Goal: Task Accomplishment & Management: Use online tool/utility

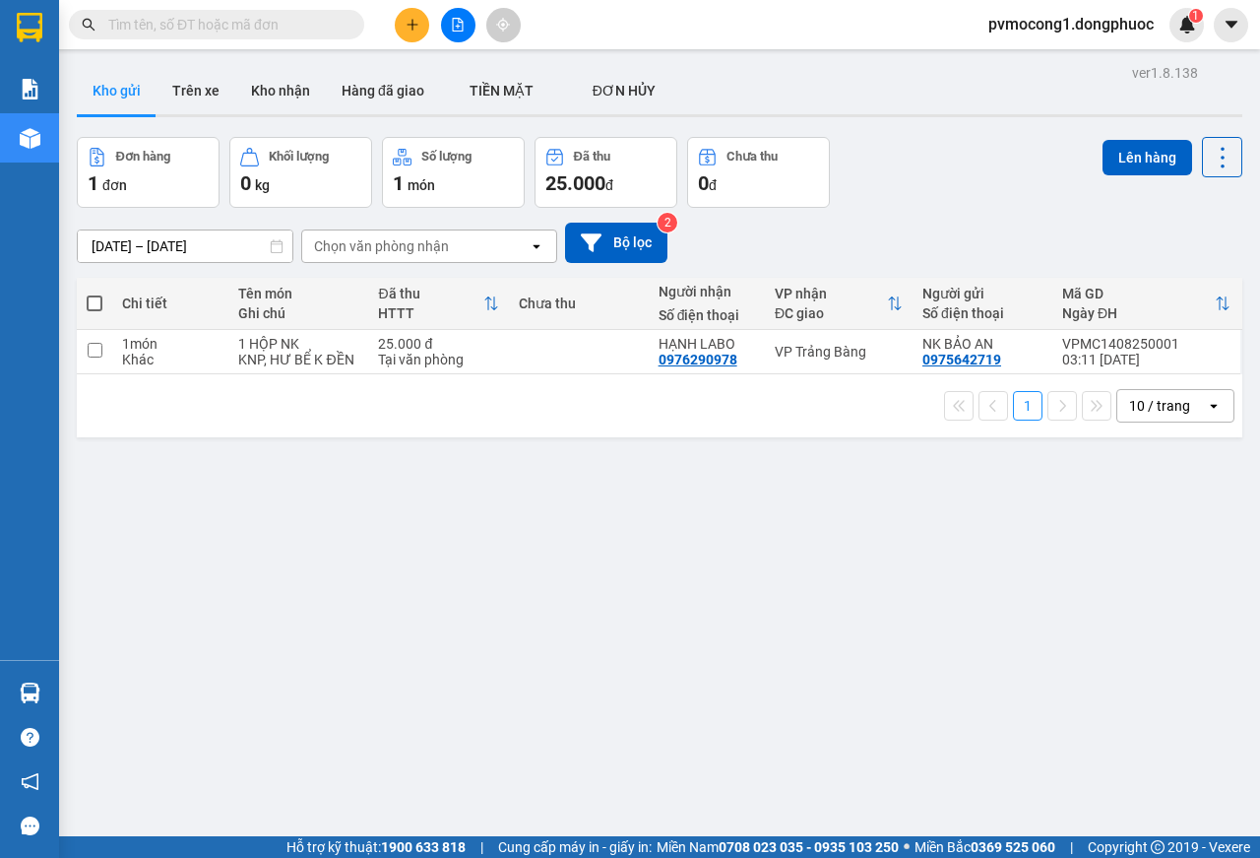
click at [96, 302] on span at bounding box center [95, 303] width 16 height 16
click at [95, 293] on input "checkbox" at bounding box center [95, 293] width 0 height 0
checkbox input "true"
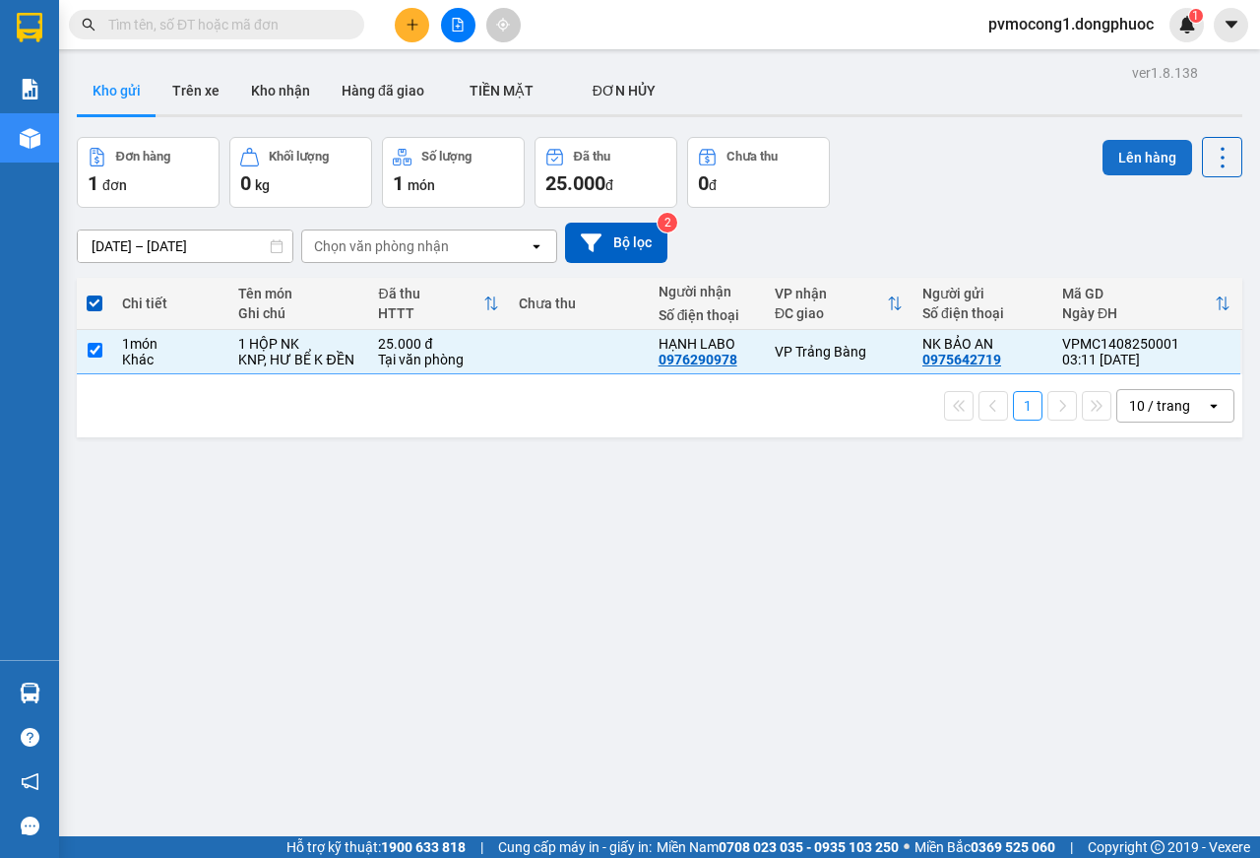
click at [1150, 158] on button "Lên hàng" at bounding box center [1148, 157] width 90 height 35
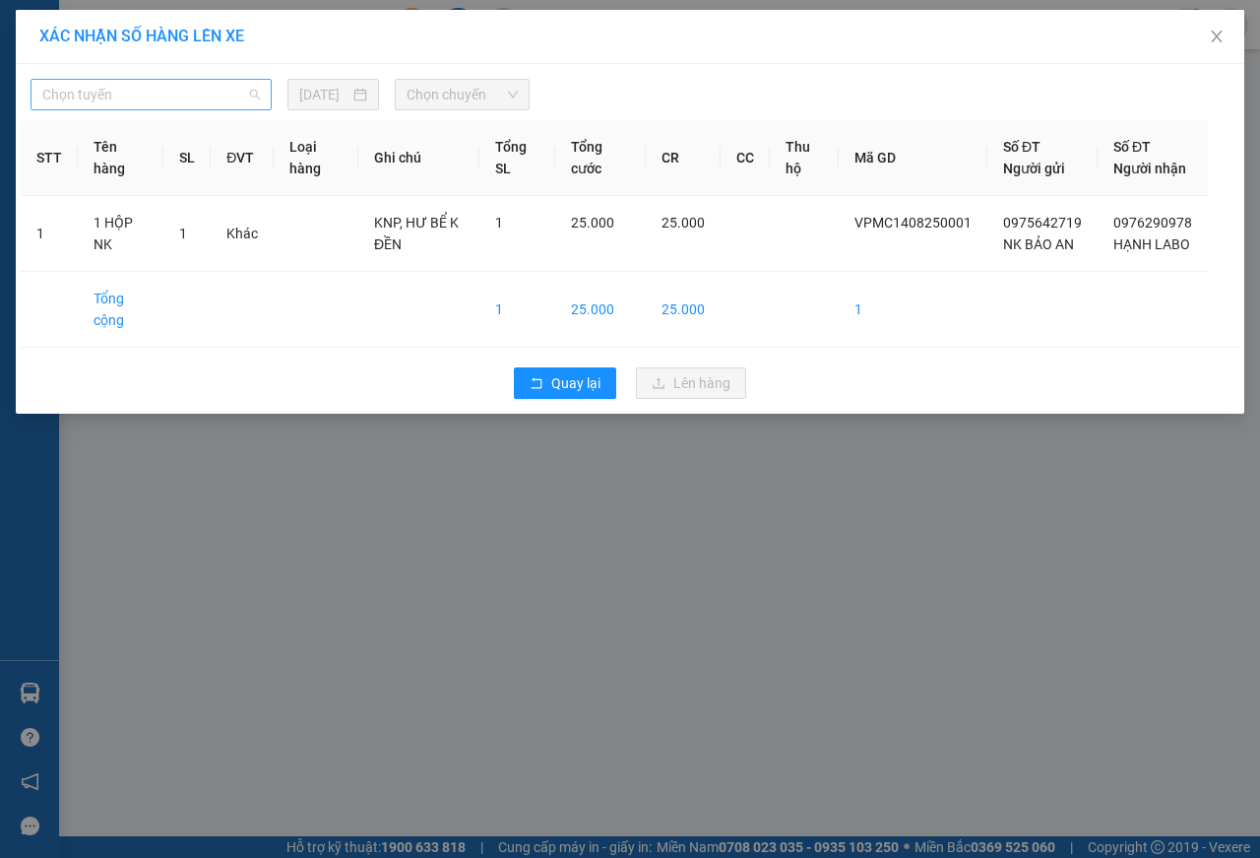
click at [104, 96] on span "Chọn tuyến" at bounding box center [151, 95] width 218 height 30
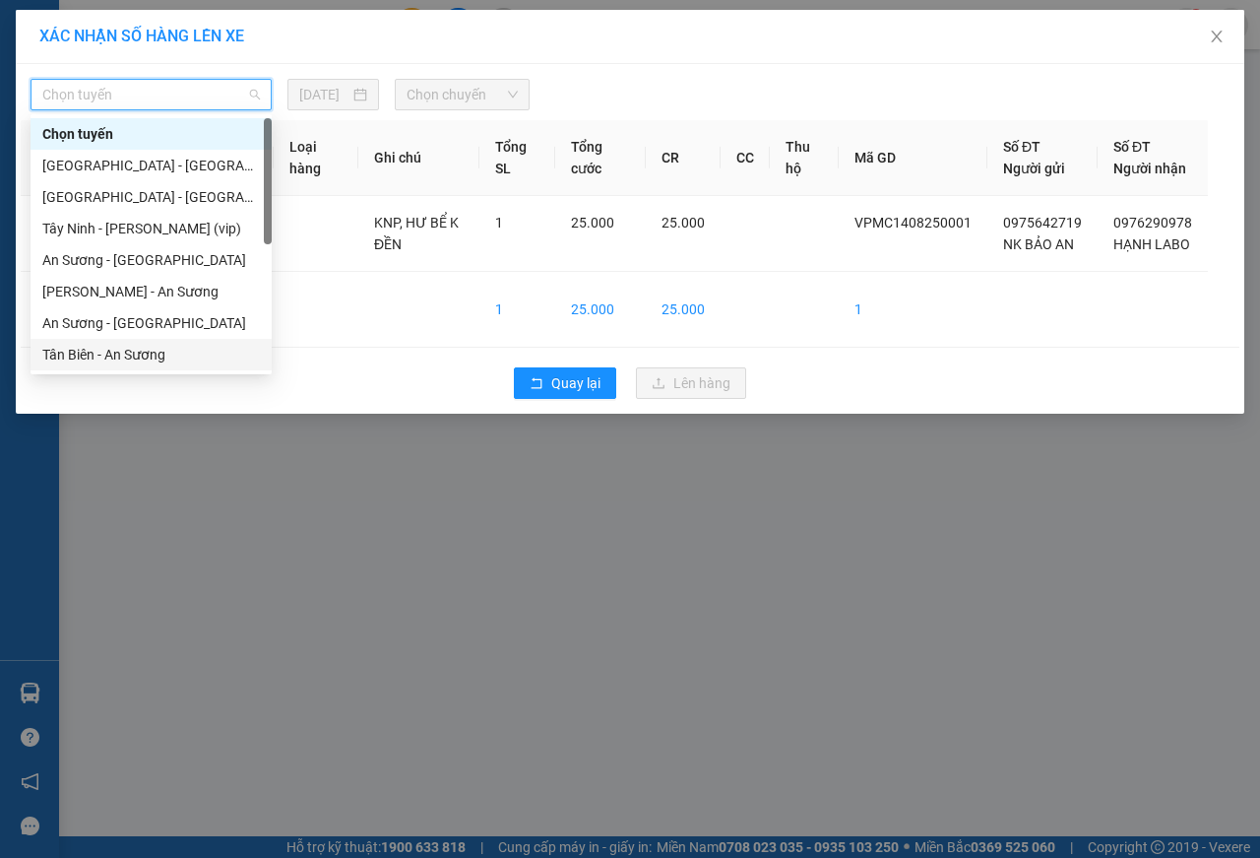
click at [53, 351] on div "Tân Biên - An Sương" at bounding box center [151, 355] width 218 height 22
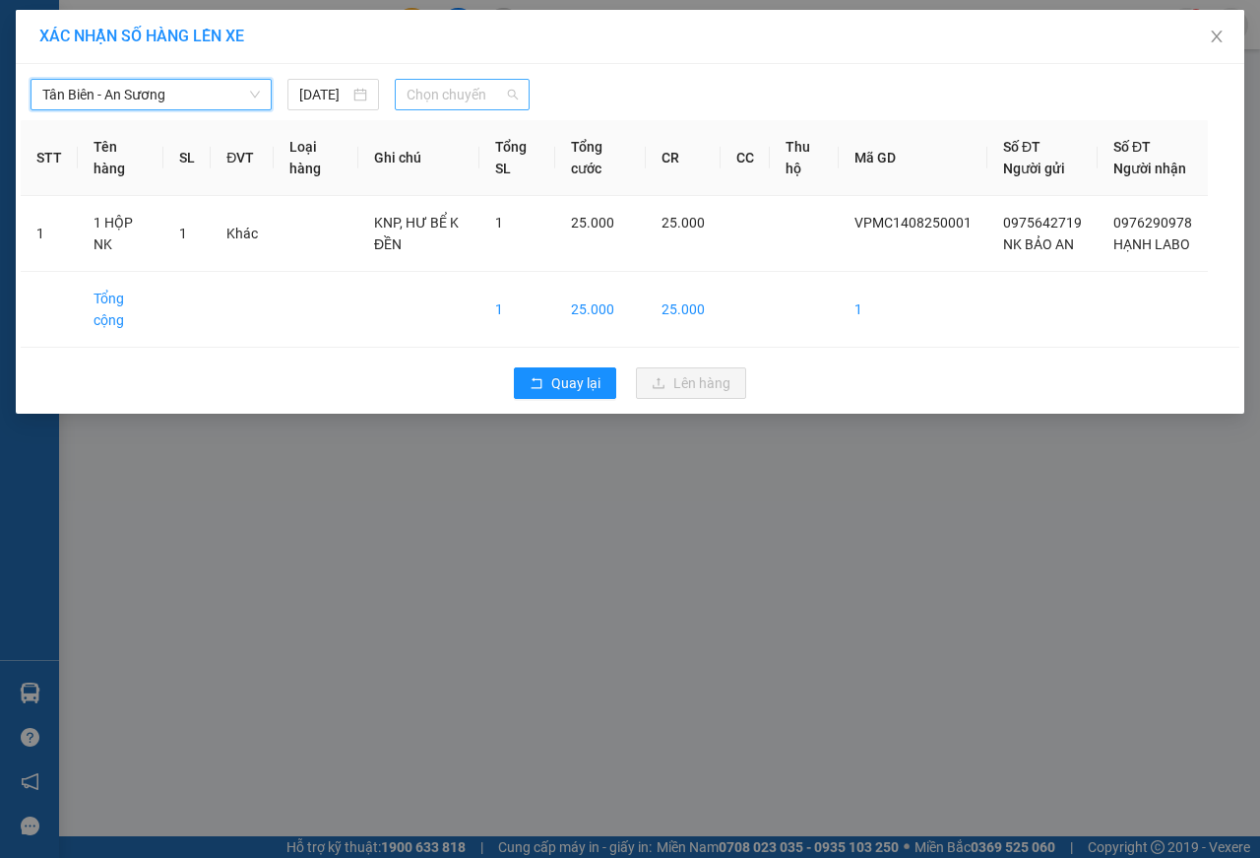
click at [458, 95] on span "Chọn chuyến" at bounding box center [462, 95] width 110 height 30
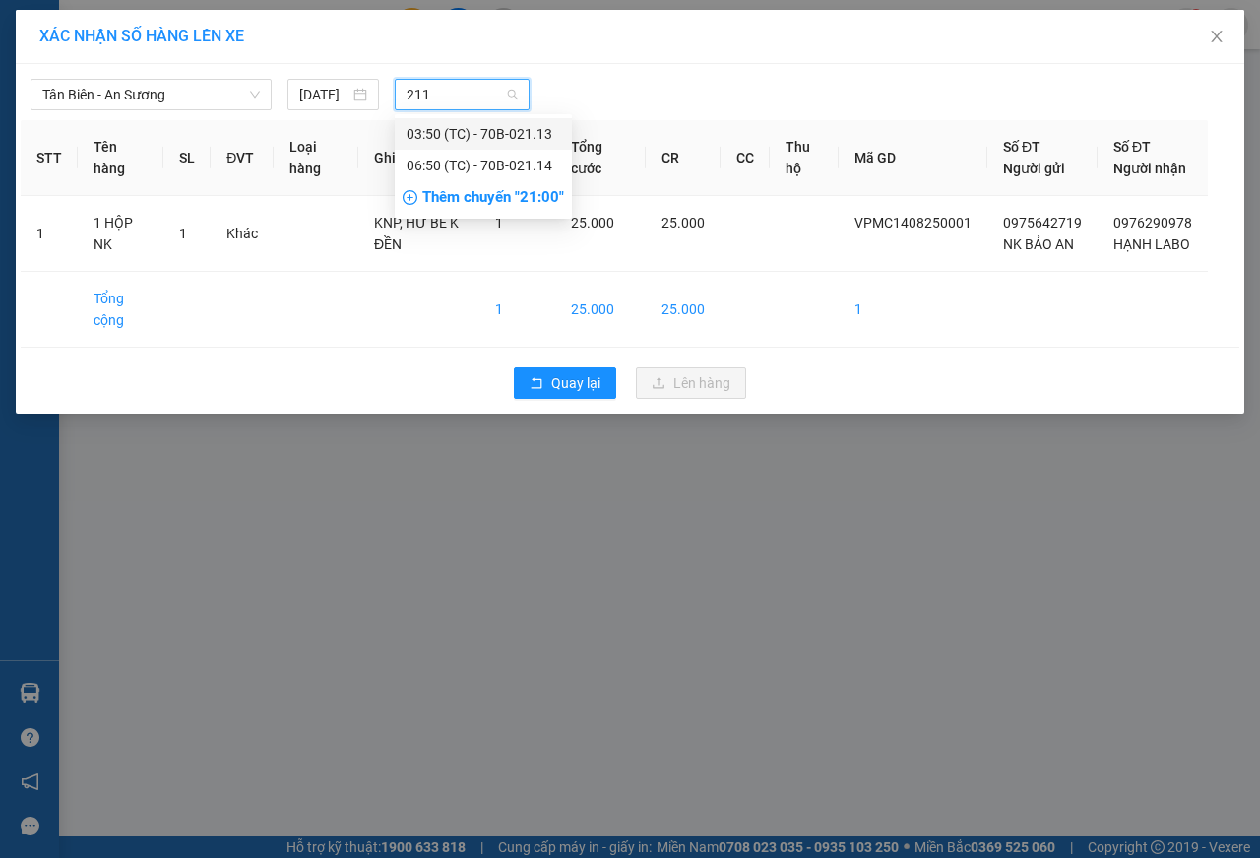
type input "2113"
click at [524, 138] on div "03:50 (TC) - 70B-021.13" at bounding box center [484, 134] width 154 height 22
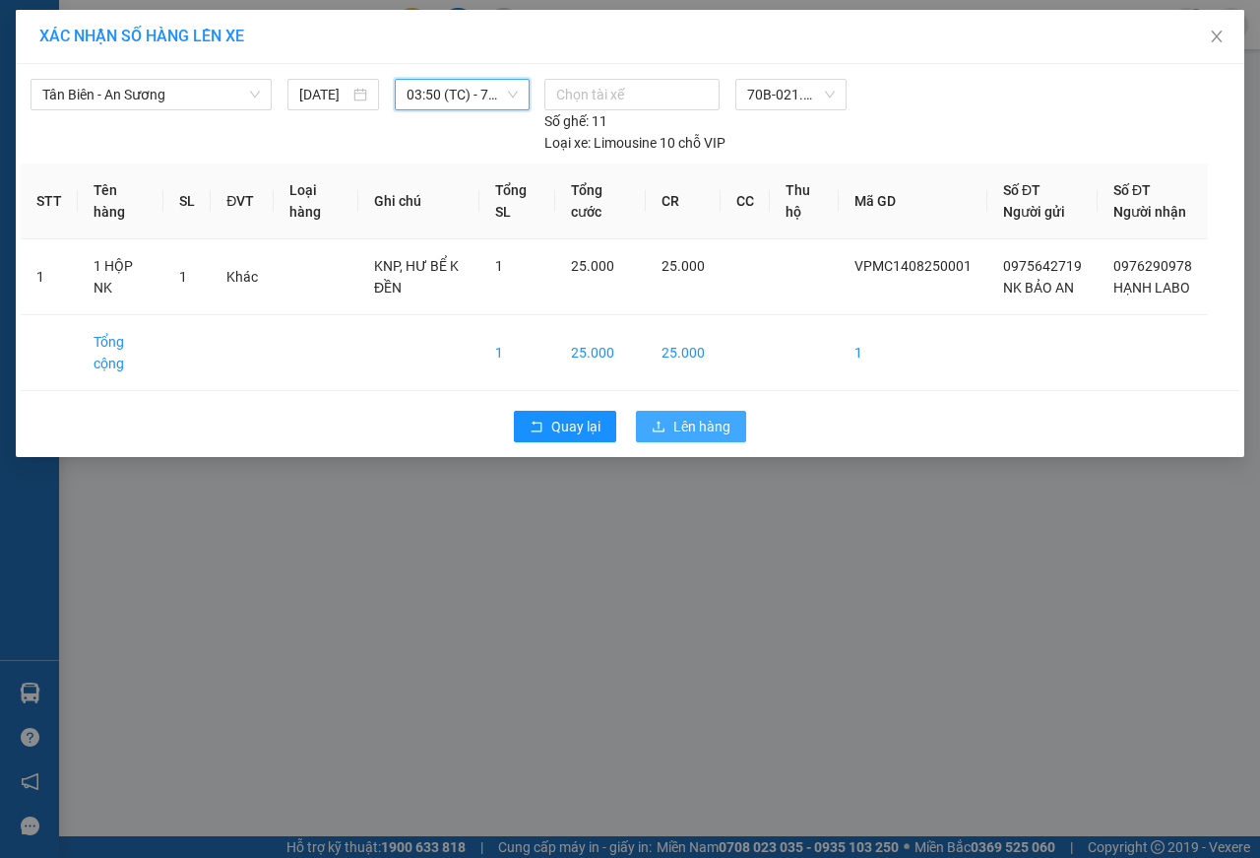
click at [729, 437] on span "Lên hàng" at bounding box center [702, 427] width 57 height 22
